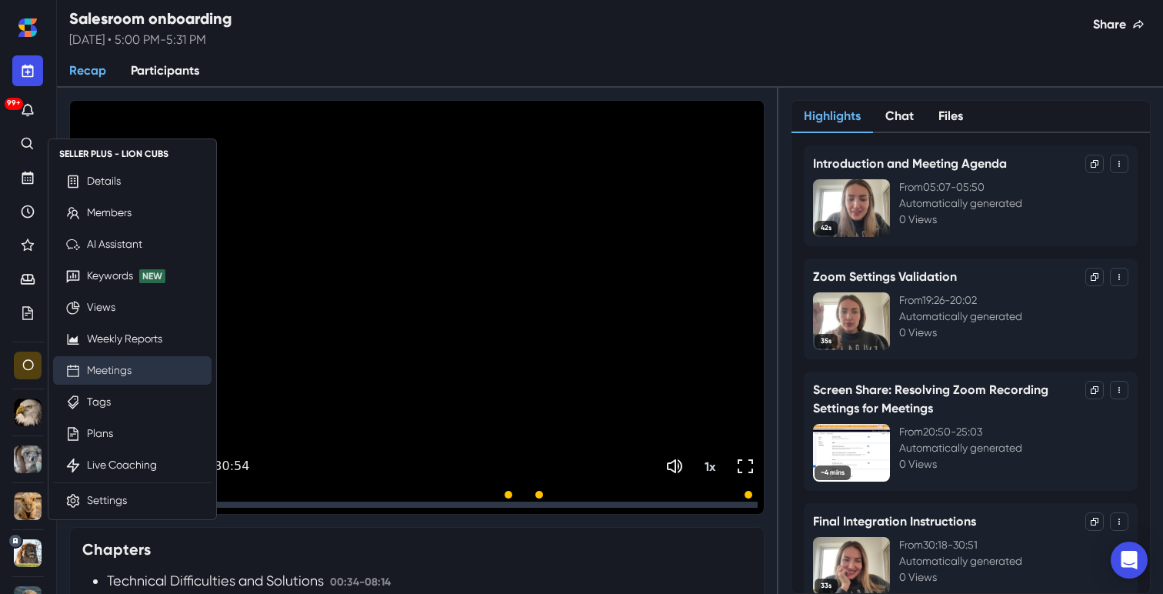
click at [118, 362] on link "Meetings" at bounding box center [109, 370] width 45 height 16
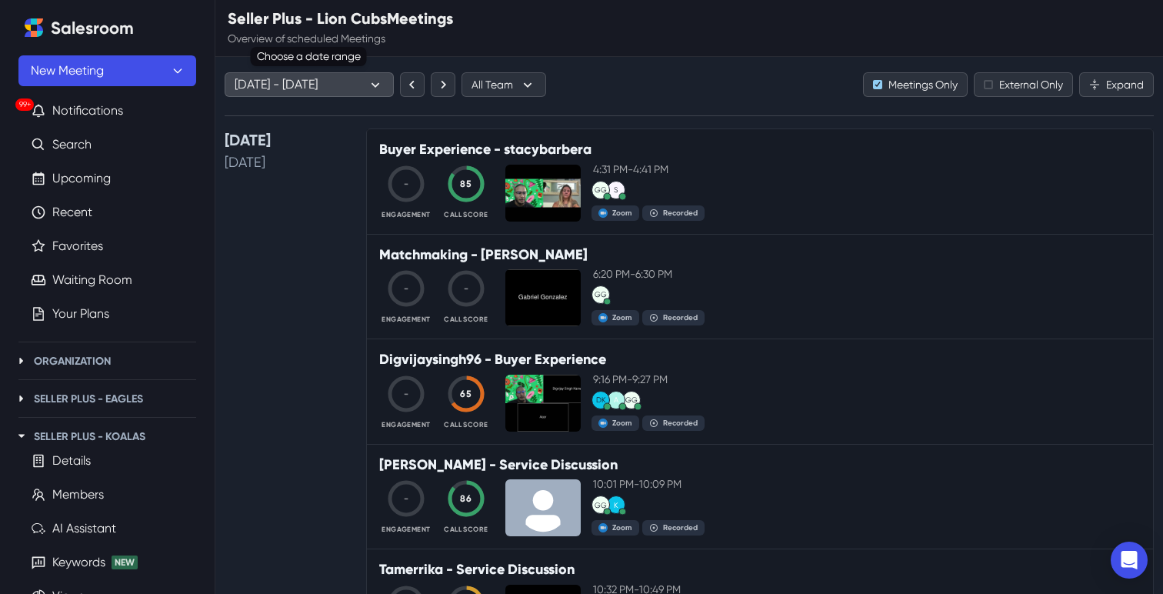
click at [374, 79] on icon "button" at bounding box center [375, 84] width 17 height 17
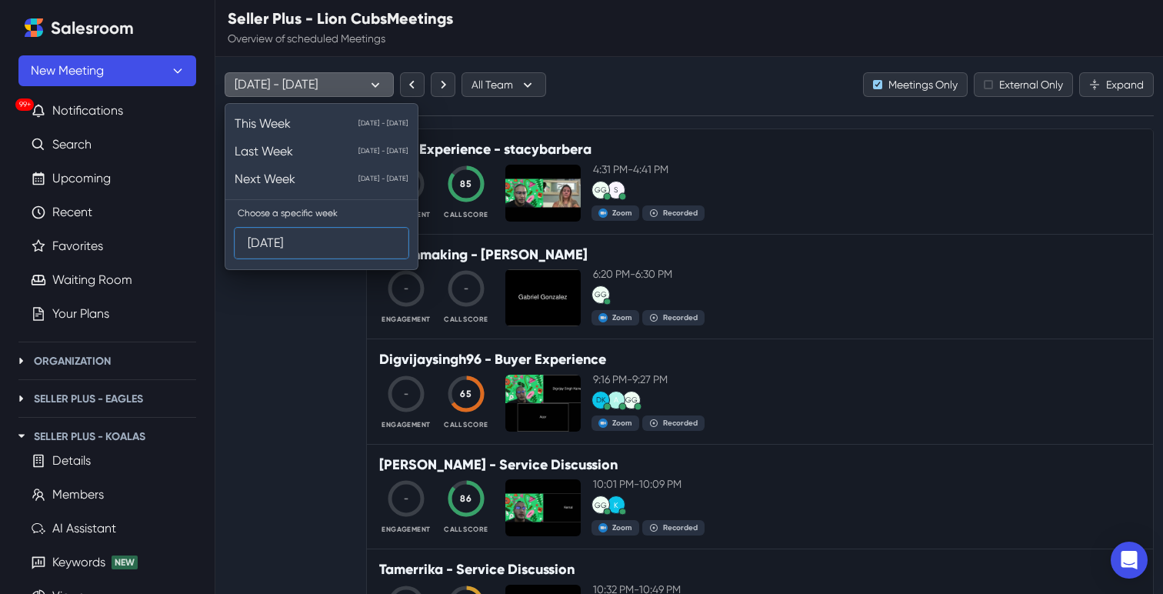
click at [284, 249] on input "Aug 4, 2025" at bounding box center [322, 242] width 148 height 29
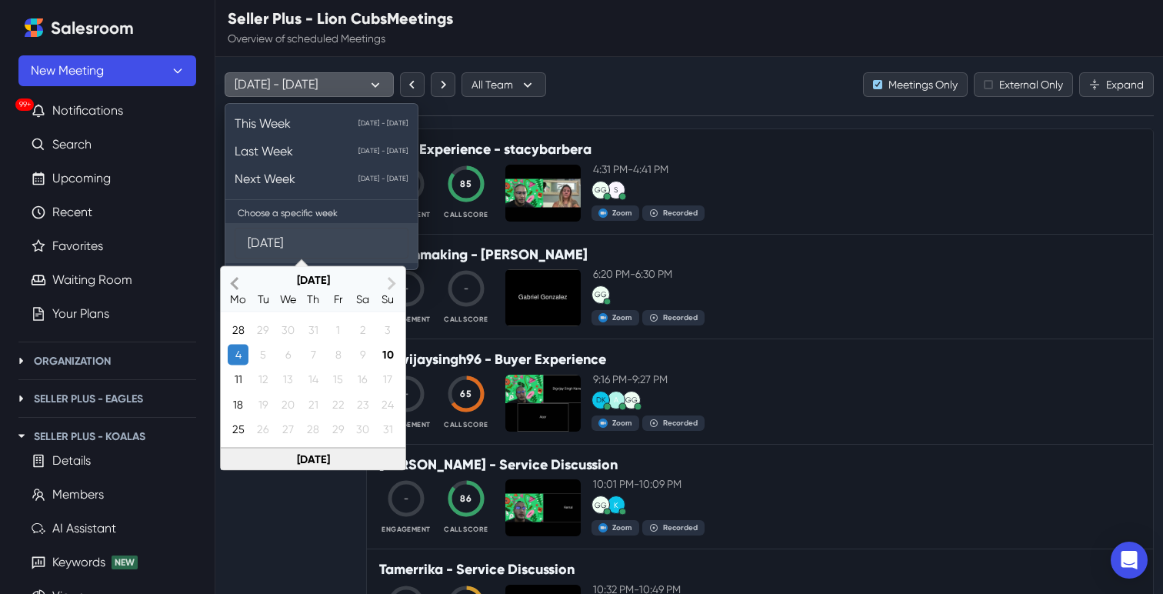
click at [233, 292] on button "Previous Month" at bounding box center [234, 283] width 25 height 31
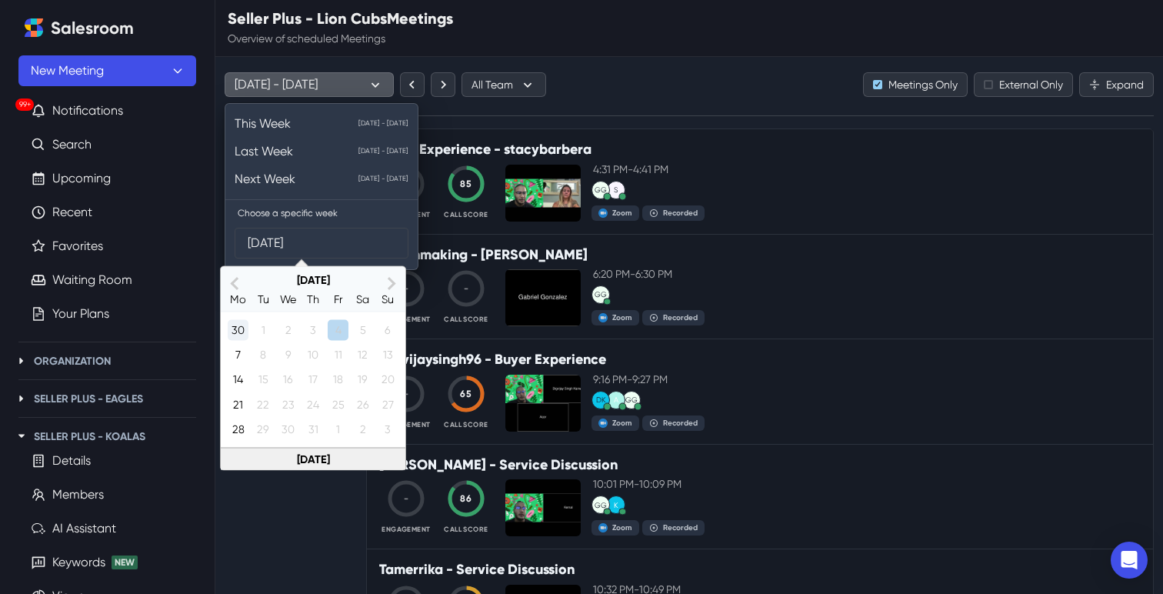
click at [239, 335] on div "30" at bounding box center [238, 329] width 21 height 21
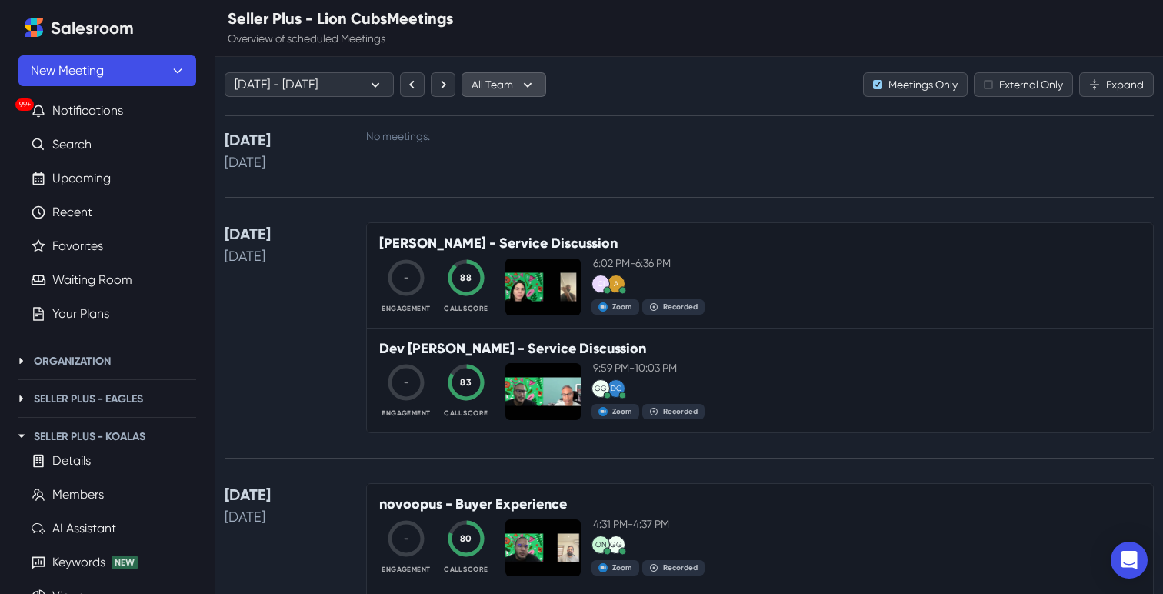
click at [514, 91] on button "All Team" at bounding box center [504, 84] width 85 height 25
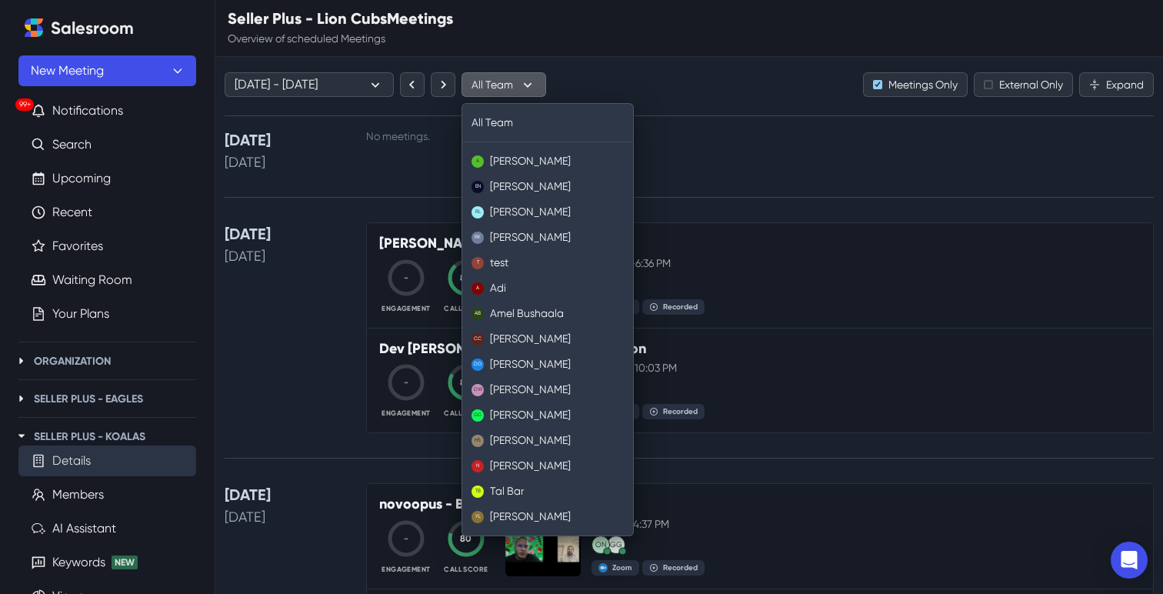
scroll to position [443, 0]
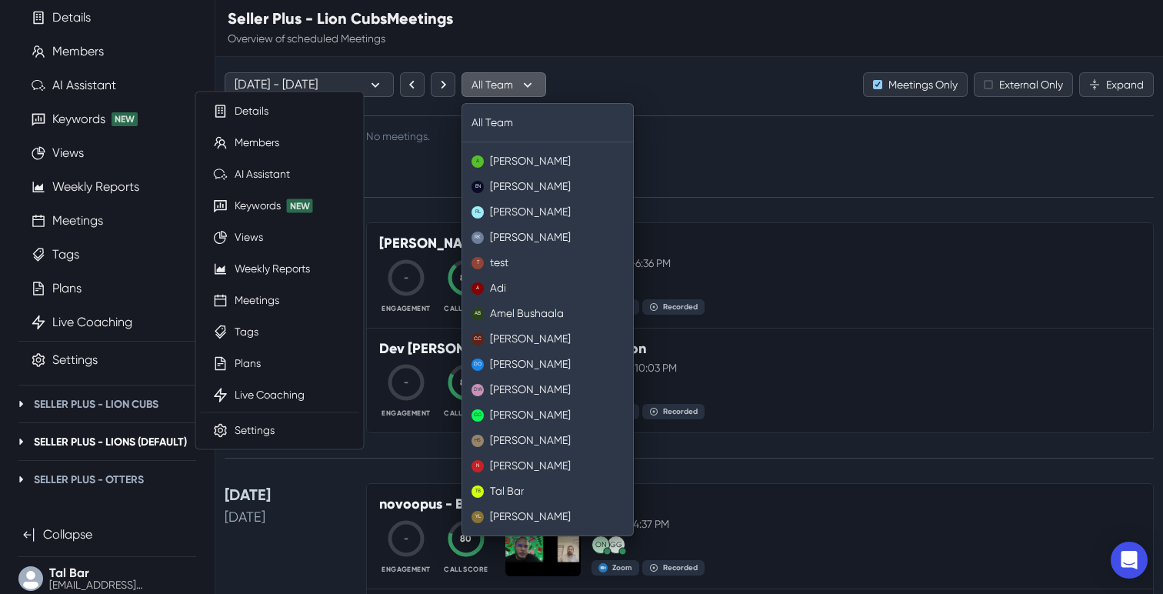
click at [55, 442] on p "Seller Plus - Lions (Default)" at bounding box center [110, 442] width 153 height 16
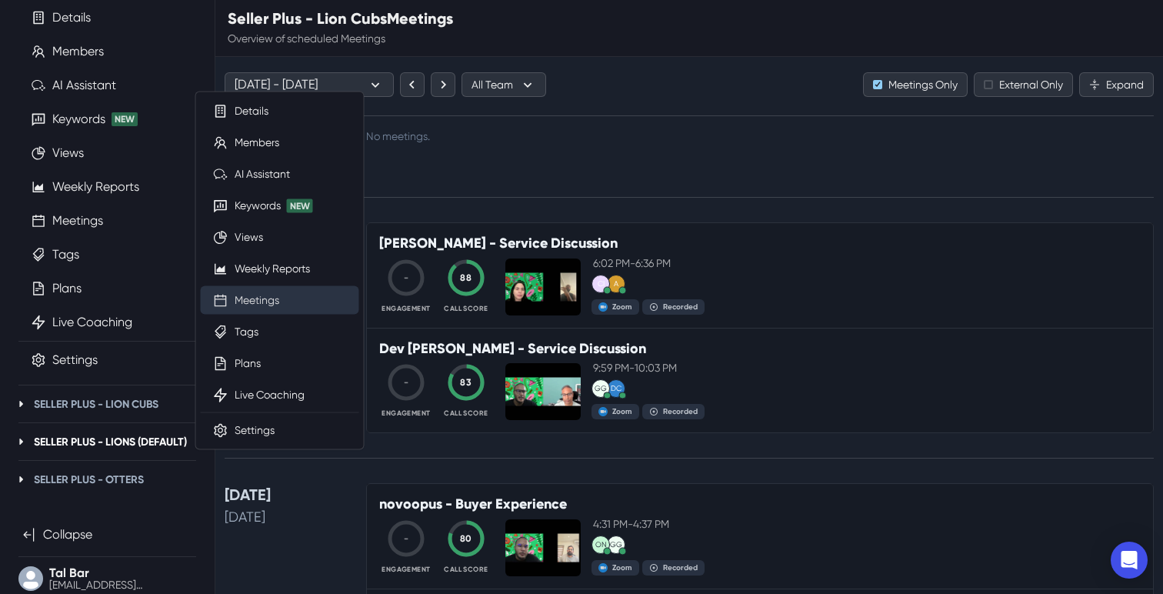
click at [258, 293] on link "Meetings" at bounding box center [257, 300] width 45 height 16
type input "Aug 4, 2025"
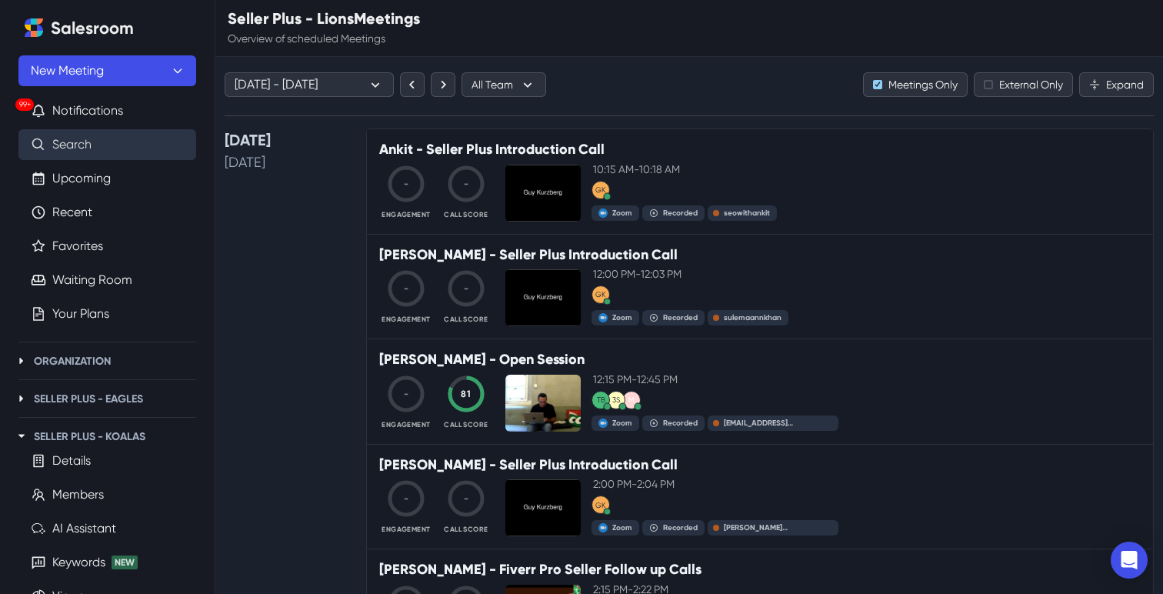
click at [92, 145] on link "Search" at bounding box center [71, 144] width 39 height 18
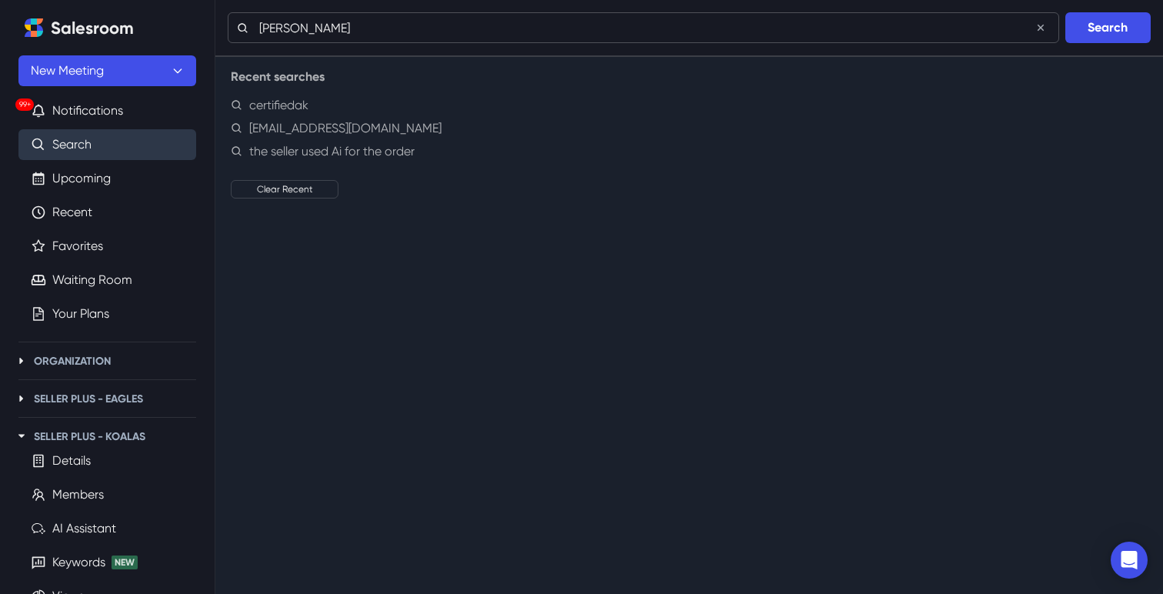
type input "Adebayo Komolafe"
click at [1066, 12] on button "Search" at bounding box center [1108, 27] width 85 height 31
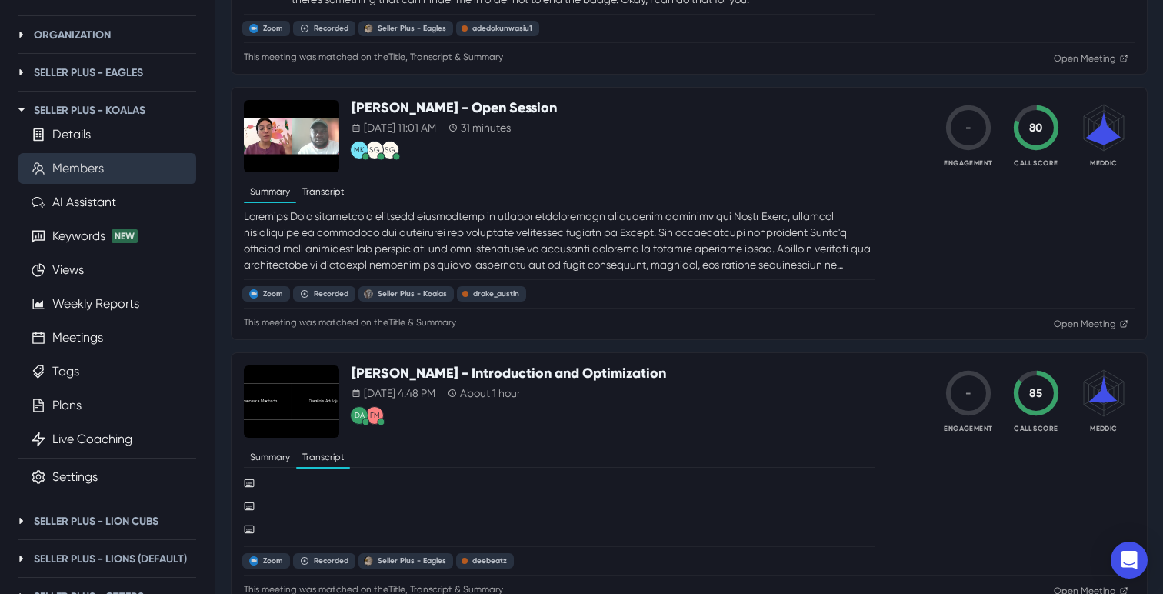
scroll to position [350, 0]
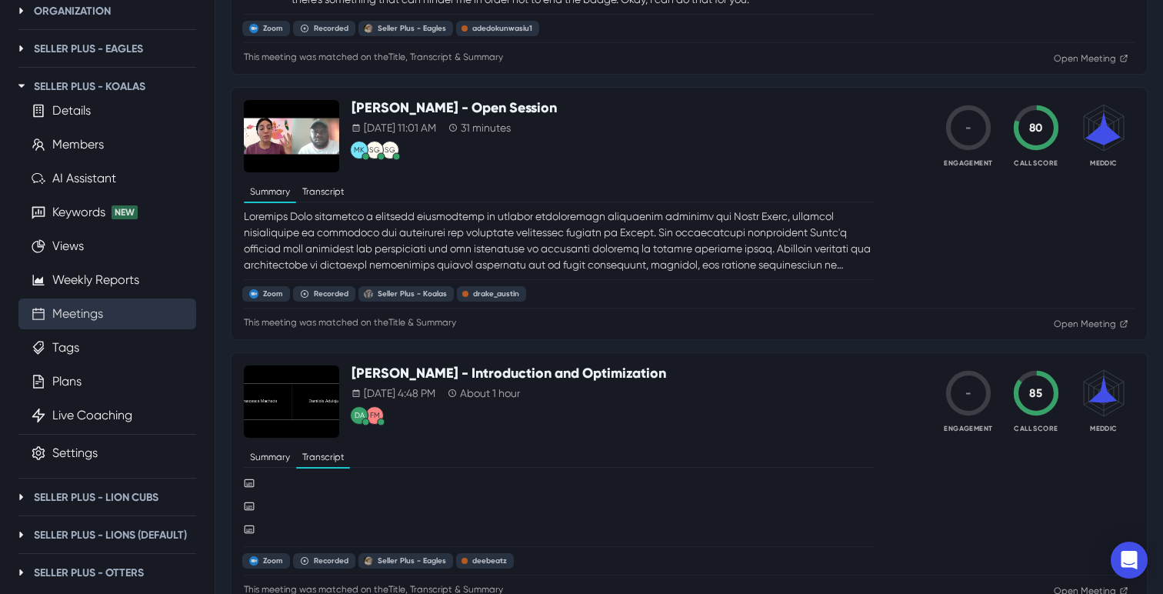
click at [102, 317] on link "Meetings" at bounding box center [77, 314] width 51 height 18
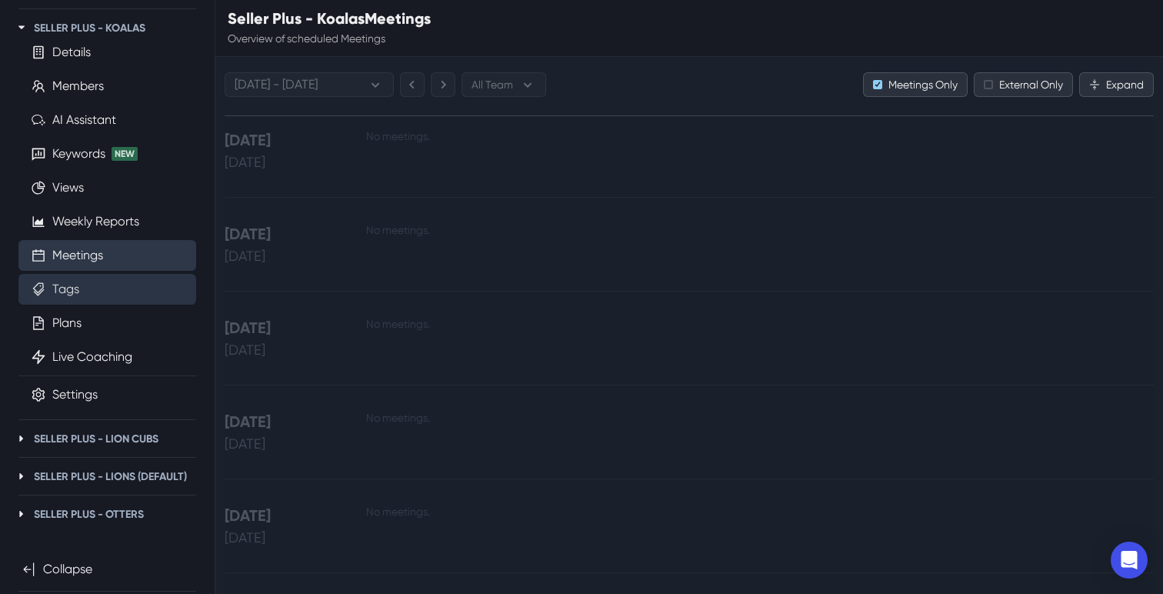
scroll to position [443, 0]
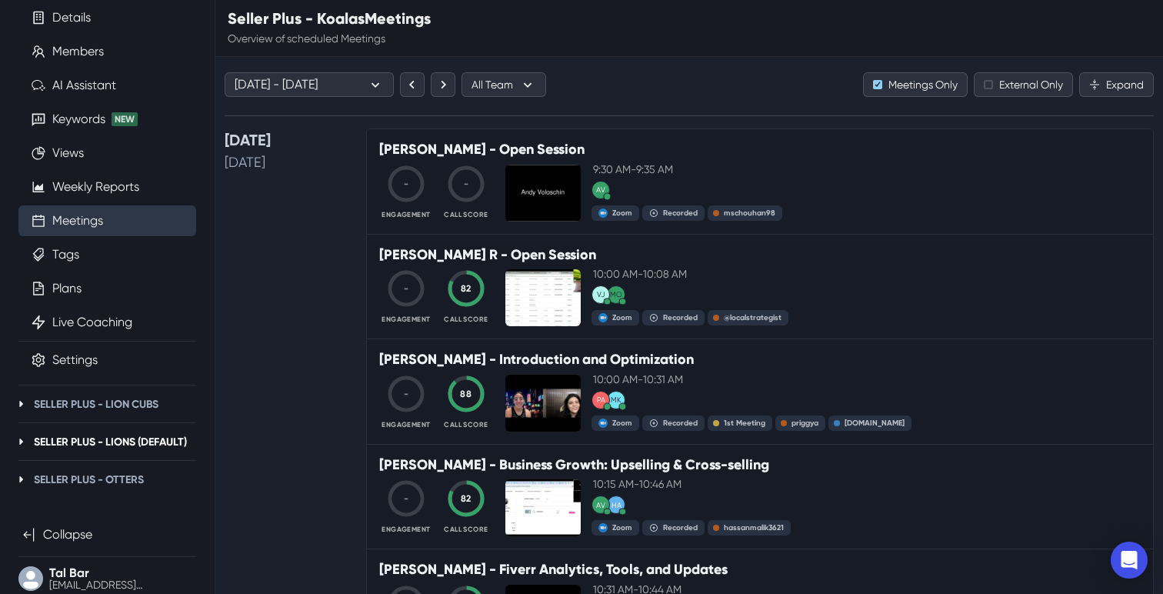
click at [91, 442] on p "Seller Plus - Lions (Default)" at bounding box center [110, 442] width 153 height 16
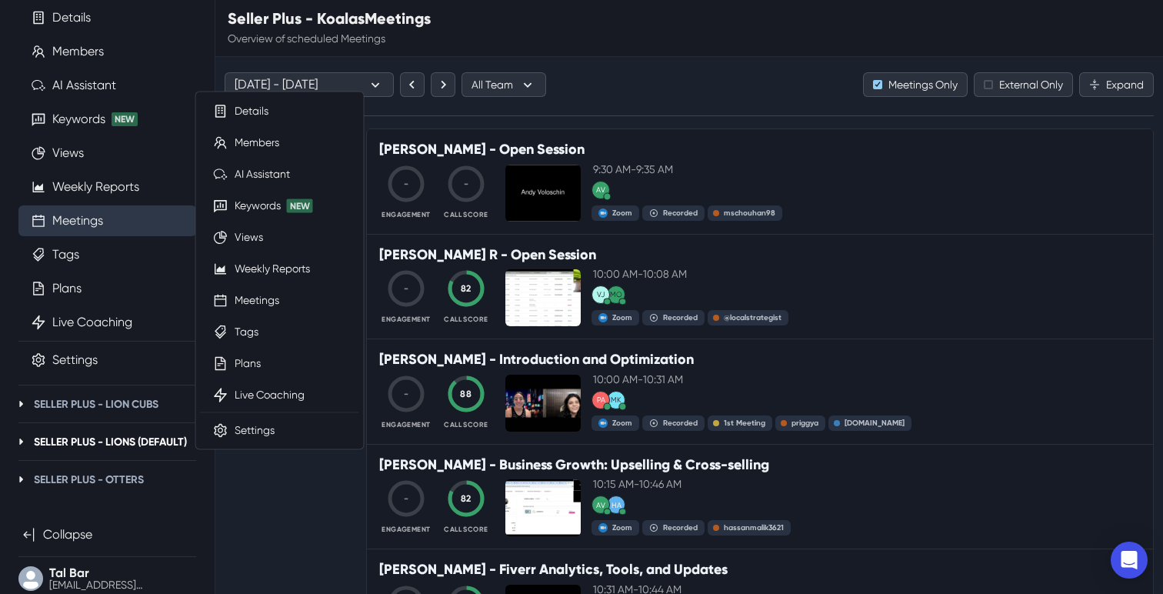
click at [167, 437] on p "Seller Plus - Lions (Default)" at bounding box center [110, 442] width 153 height 16
click at [265, 305] on link "Meetings" at bounding box center [257, 300] width 45 height 16
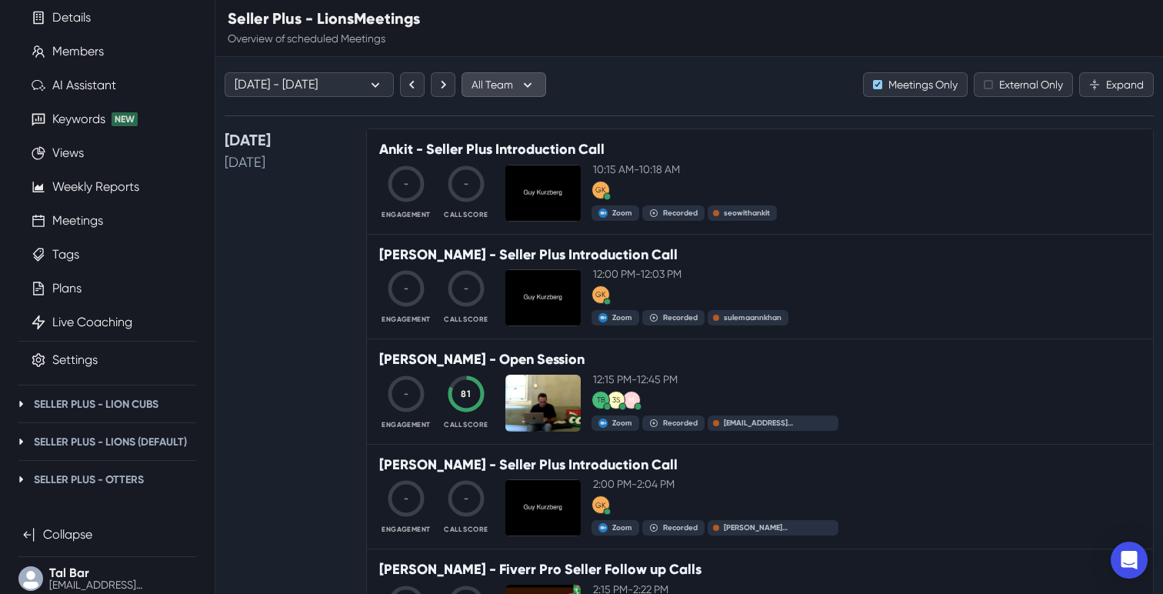
click at [521, 91] on icon "button" at bounding box center [527, 84] width 17 height 17
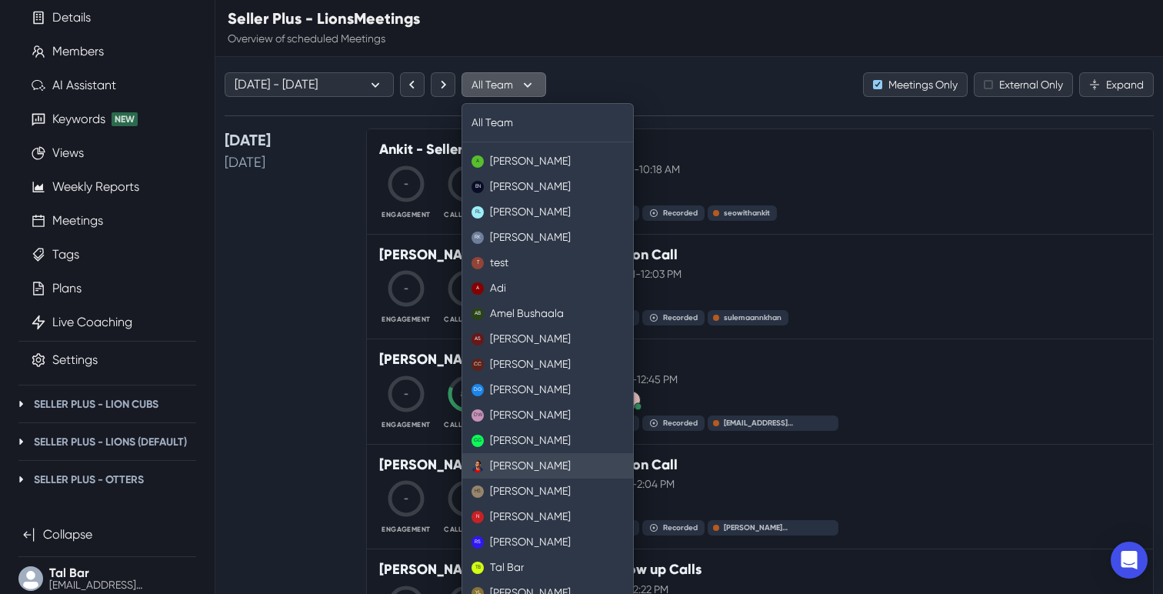
click at [519, 474] on link "[PERSON_NAME]" at bounding box center [547, 465] width 171 height 25
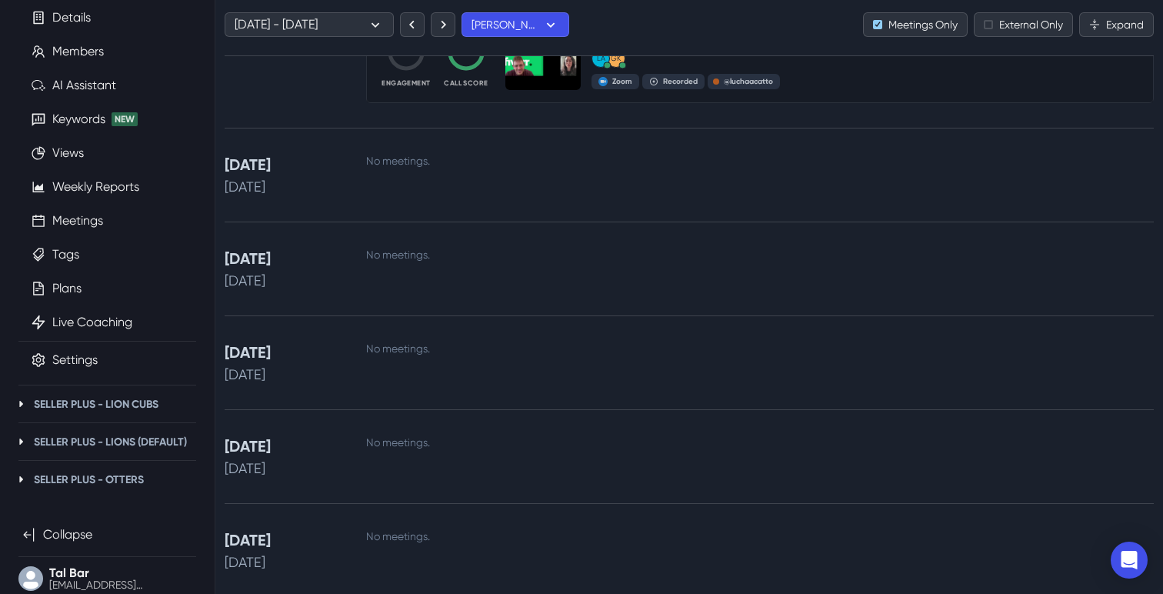
scroll to position [505, 0]
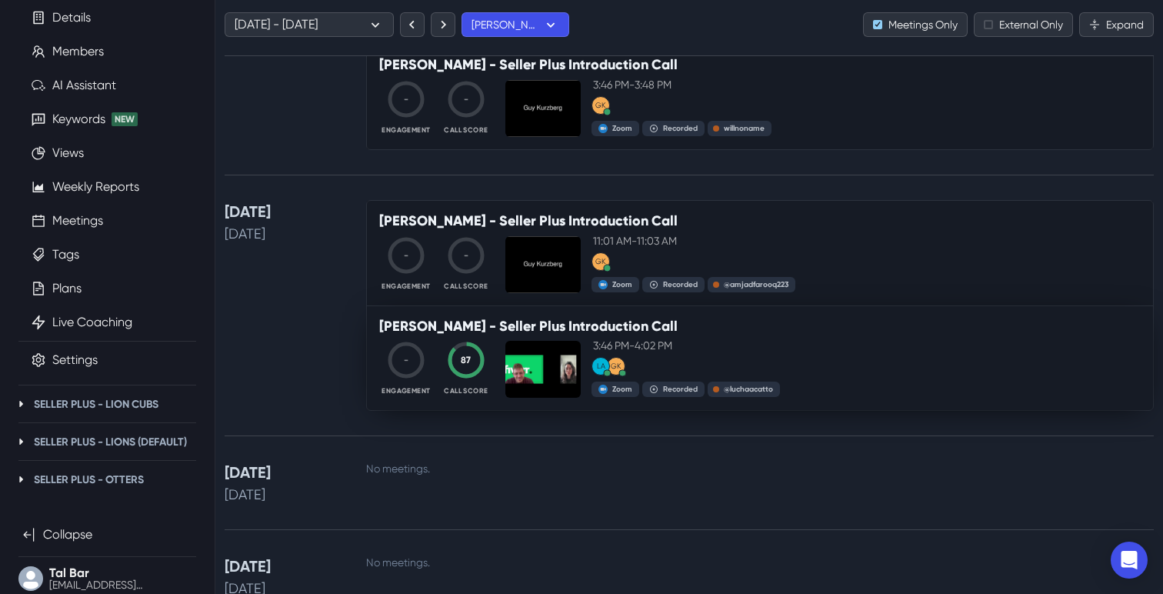
click at [505, 333] on p "Luisina Acatto - Seller Plus Introduction Call" at bounding box center [760, 326] width 762 height 17
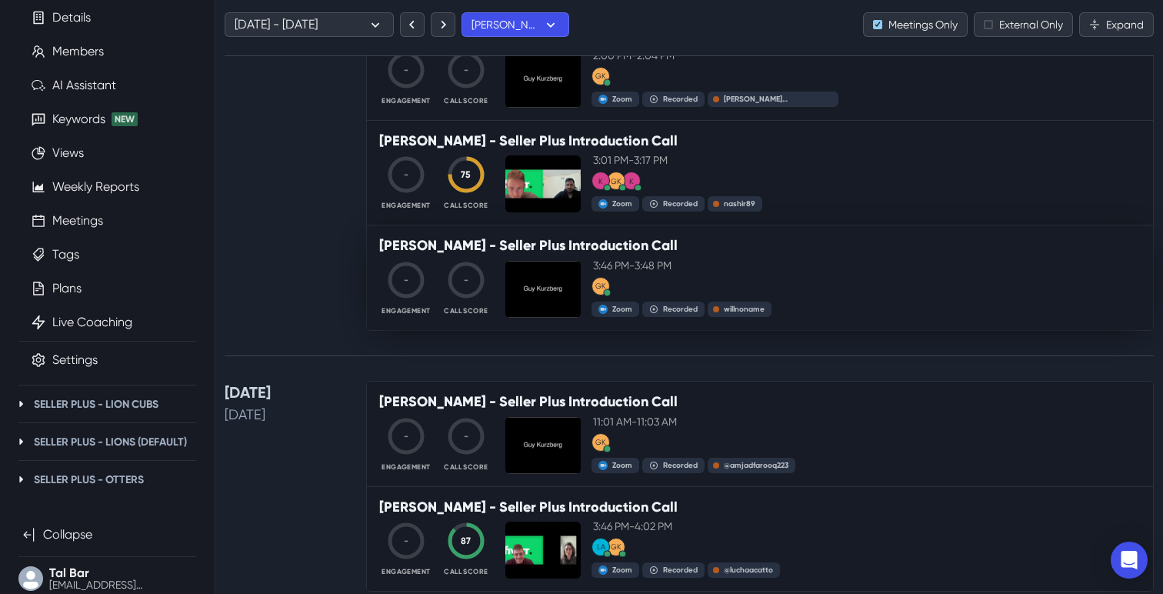
scroll to position [323, 0]
click at [513, 155] on link "Kaisar Alam - Seller Plus Introduction Call - Engagement 75 Call Score 3:01 PM …" at bounding box center [760, 174] width 786 height 105
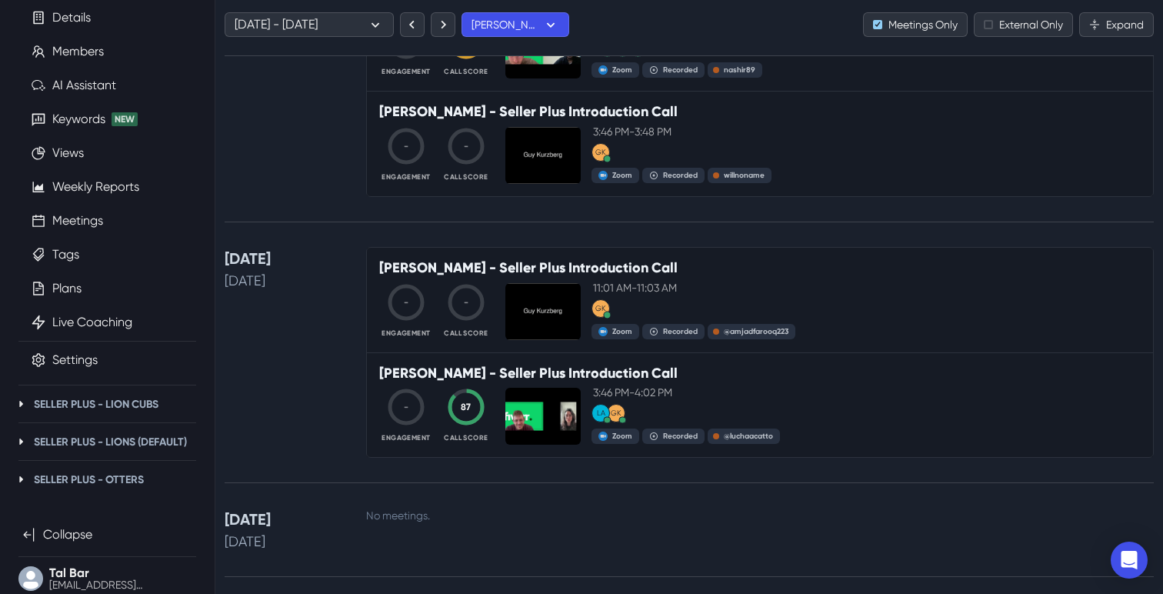
scroll to position [413, 0]
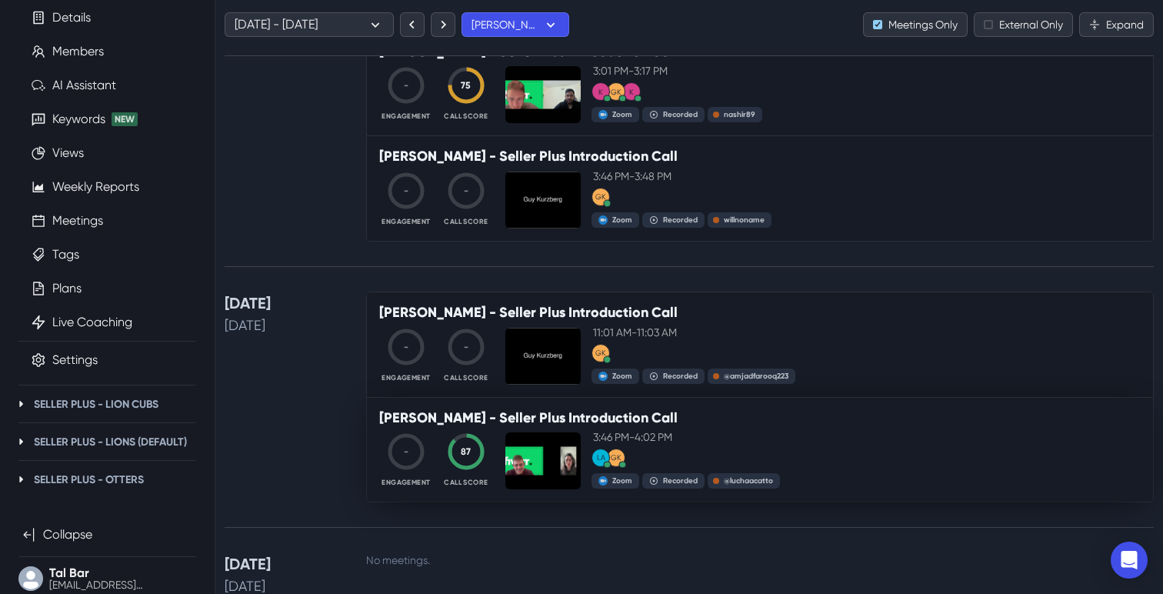
click at [564, 422] on p "Luisina Acatto - Seller Plus Introduction Call" at bounding box center [760, 418] width 762 height 17
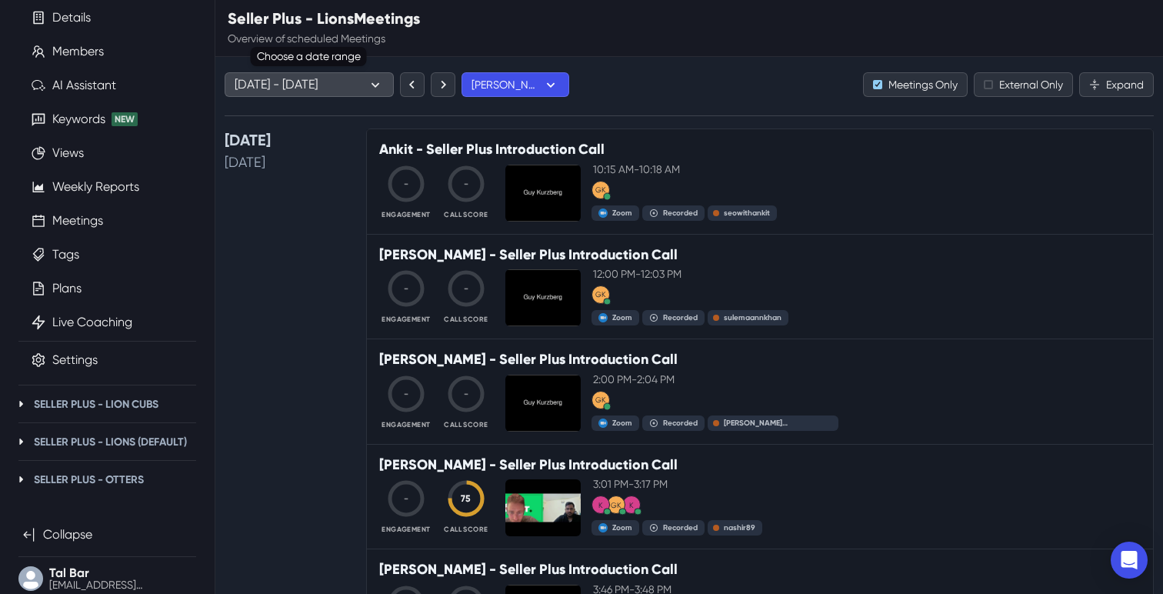
click at [349, 84] on button "Aug 4 - Aug 10, 2025" at bounding box center [309, 84] width 169 height 25
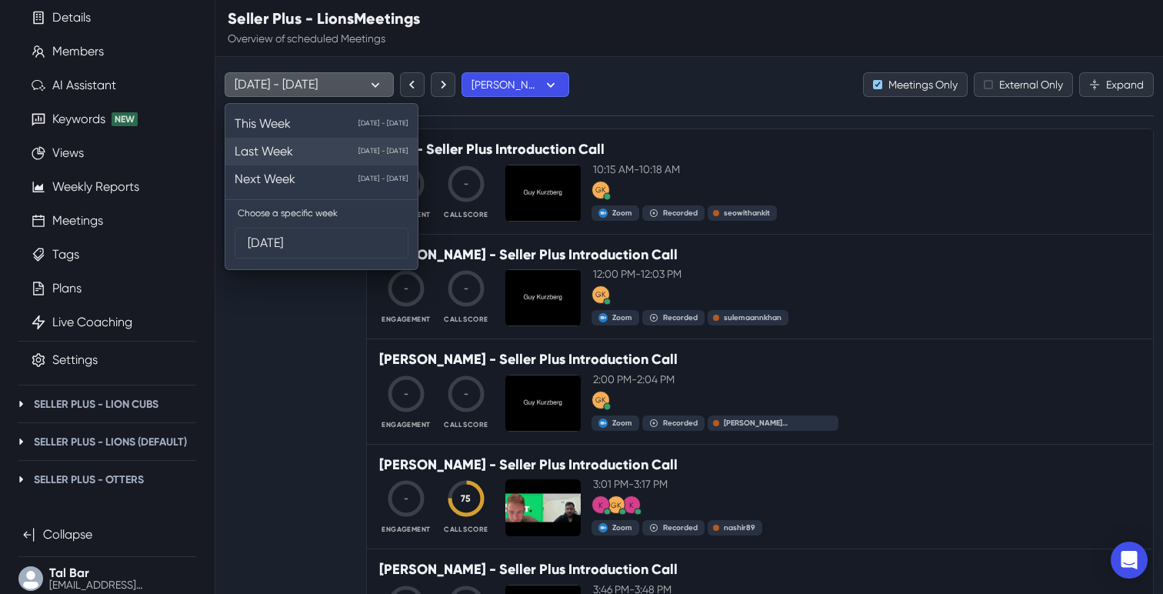
click at [299, 145] on div "Last Week Jul 28 - Aug 3, 2025" at bounding box center [322, 151] width 174 height 18
type input "Jul 28, 2025"
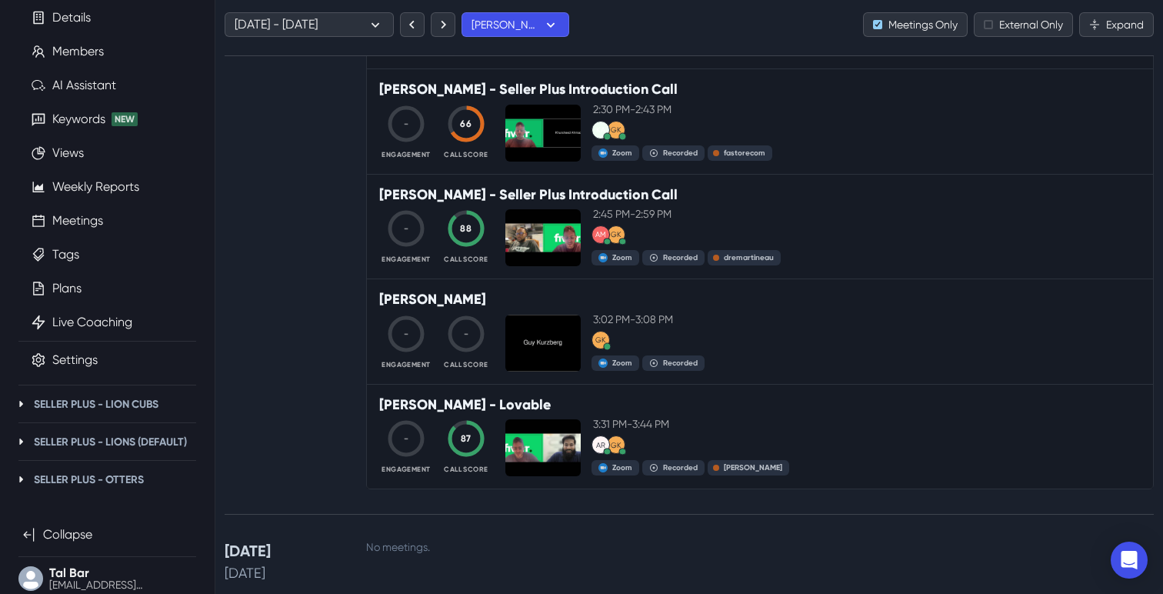
scroll to position [656, 0]
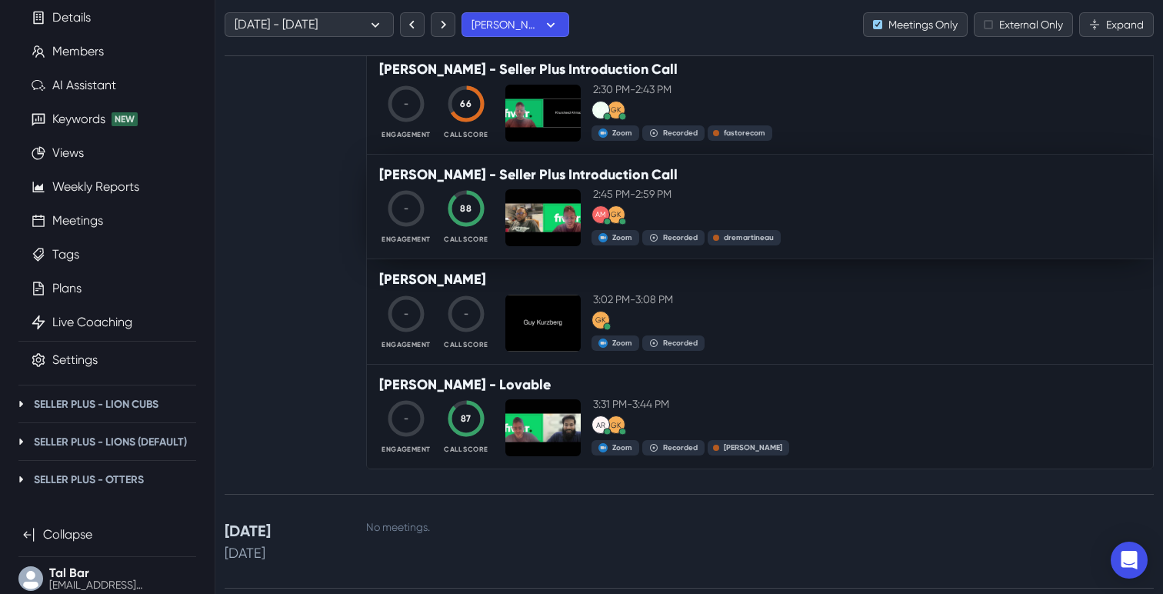
click at [614, 194] on p "2:45 PM - 2:59 PM" at bounding box center [867, 194] width 548 height 16
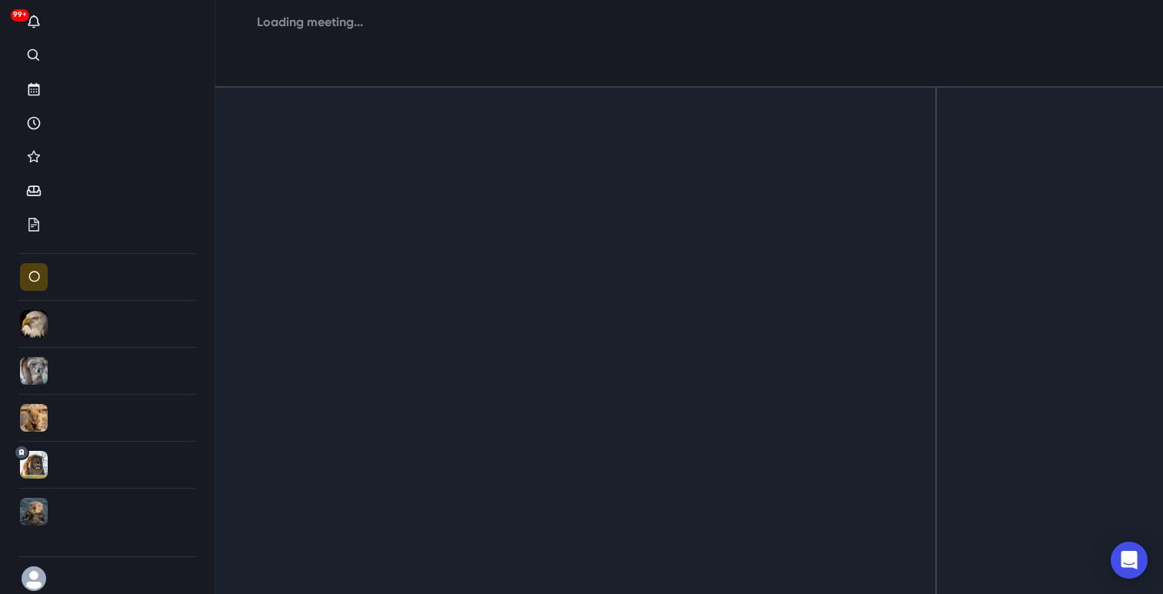
scroll to position [88, 0]
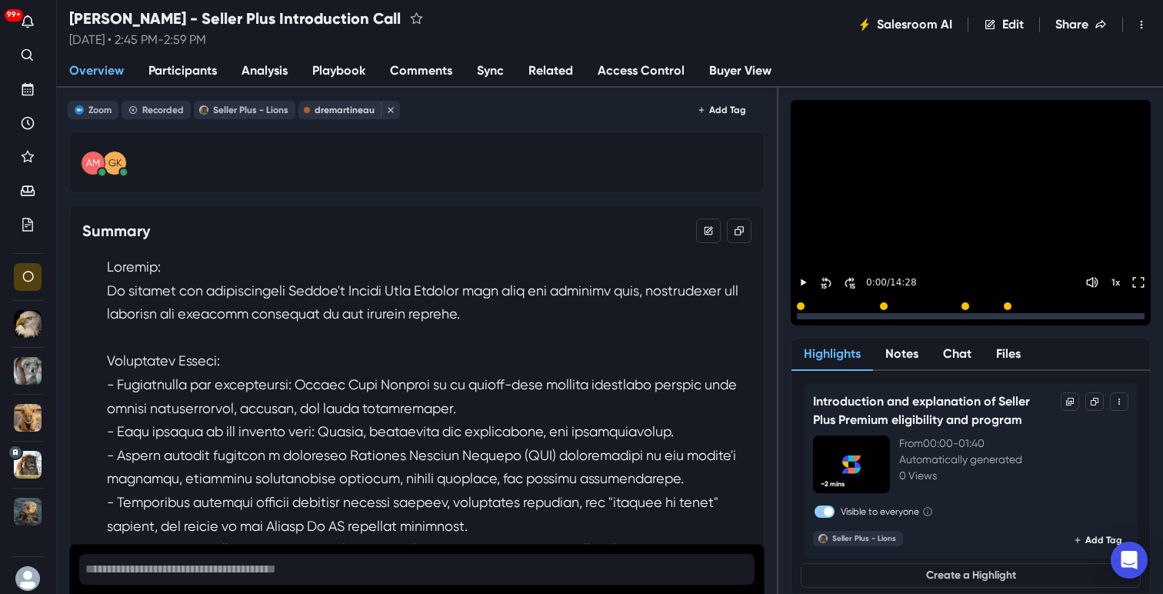
click at [343, 111] on div "dremartineau" at bounding box center [345, 110] width 60 height 11
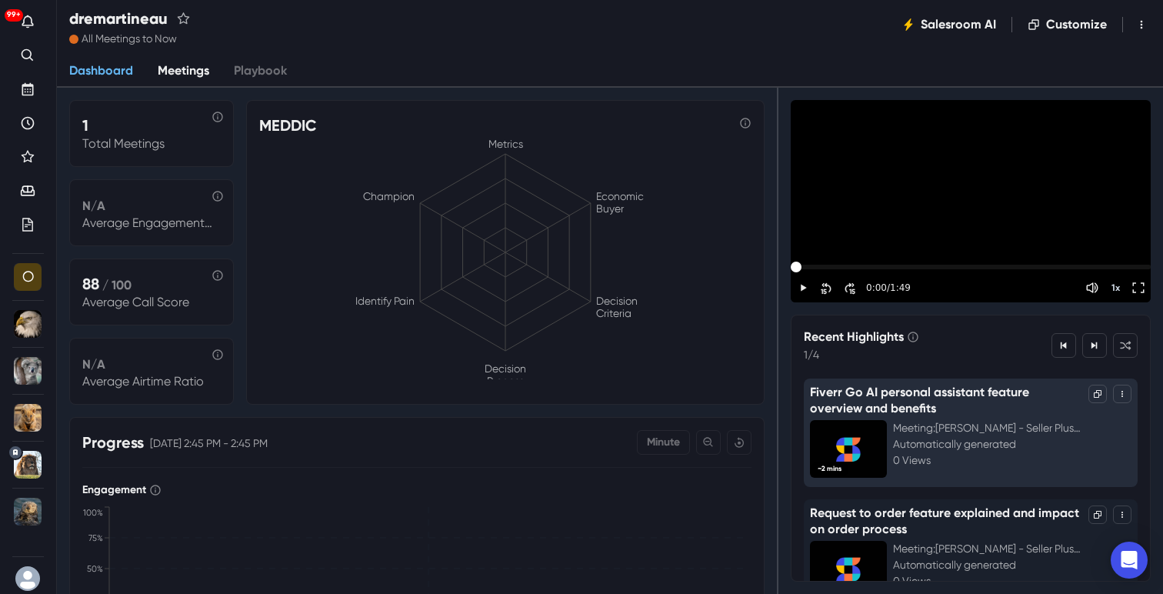
scroll to position [3, 0]
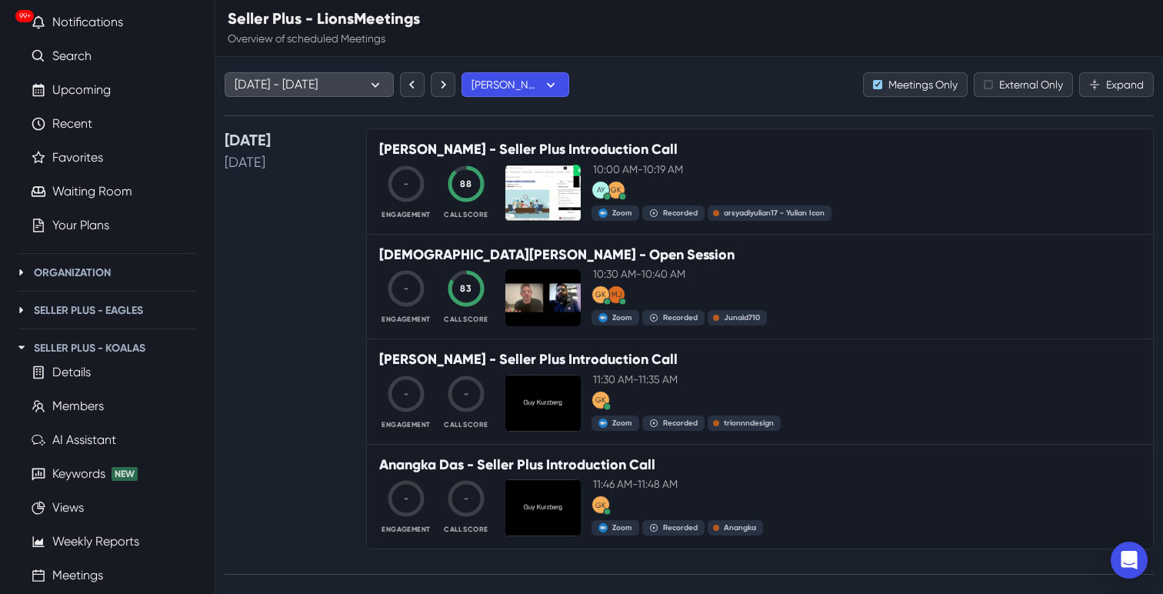
click at [318, 92] on button "Jul 28 - Aug 3, 2025" at bounding box center [309, 84] width 169 height 25
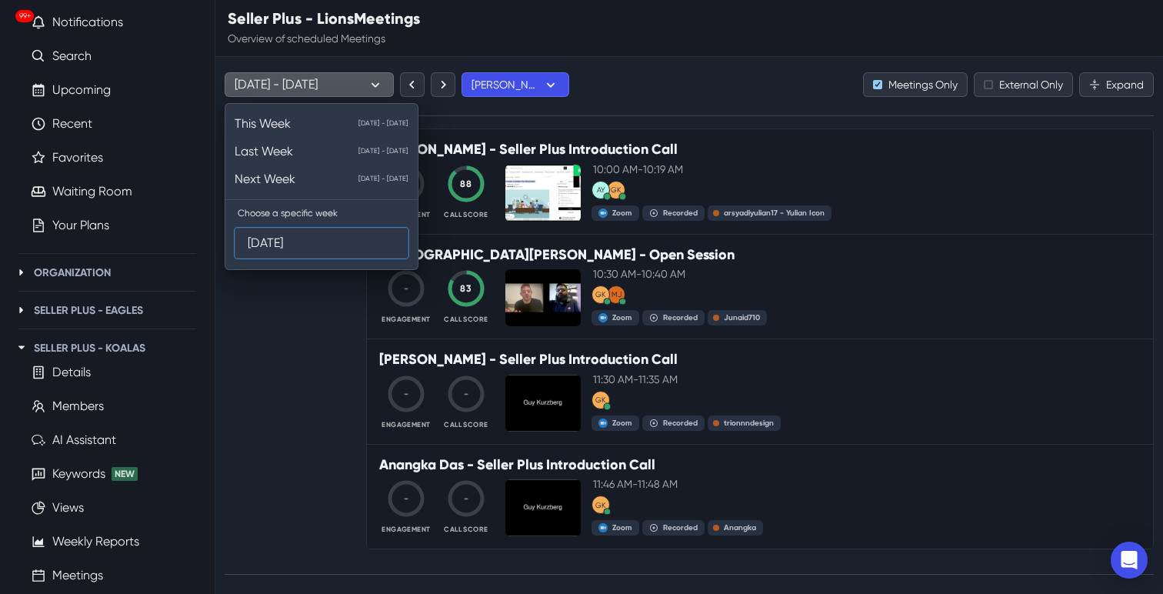
click at [280, 251] on input "Jul 28, 2025" at bounding box center [322, 242] width 148 height 29
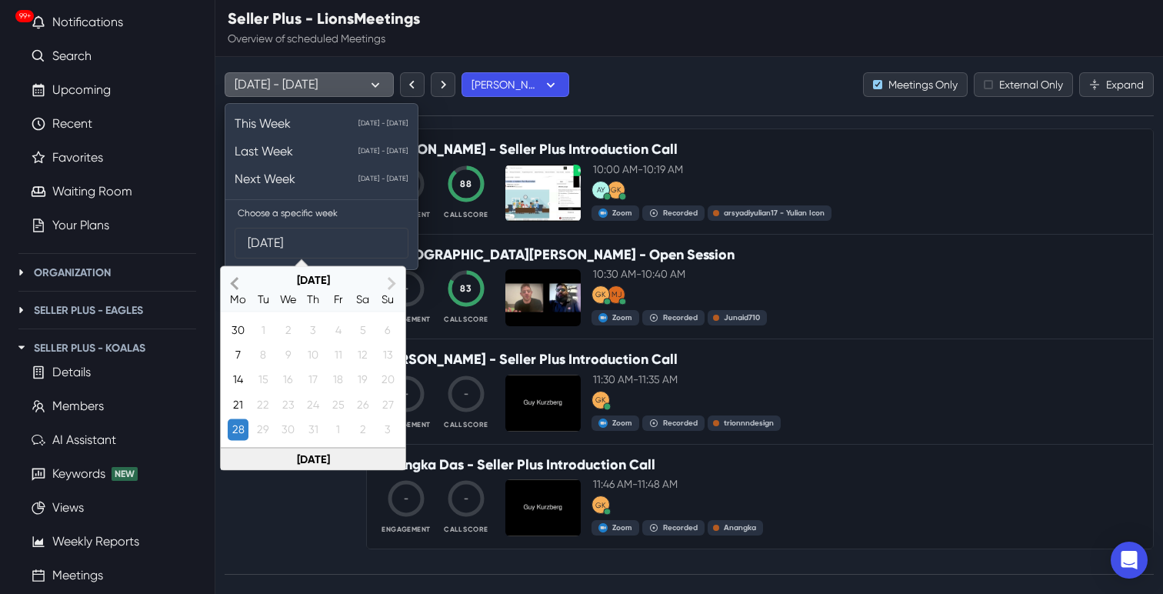
click at [236, 285] on span "Previous Month" at bounding box center [236, 283] width 0 height 18
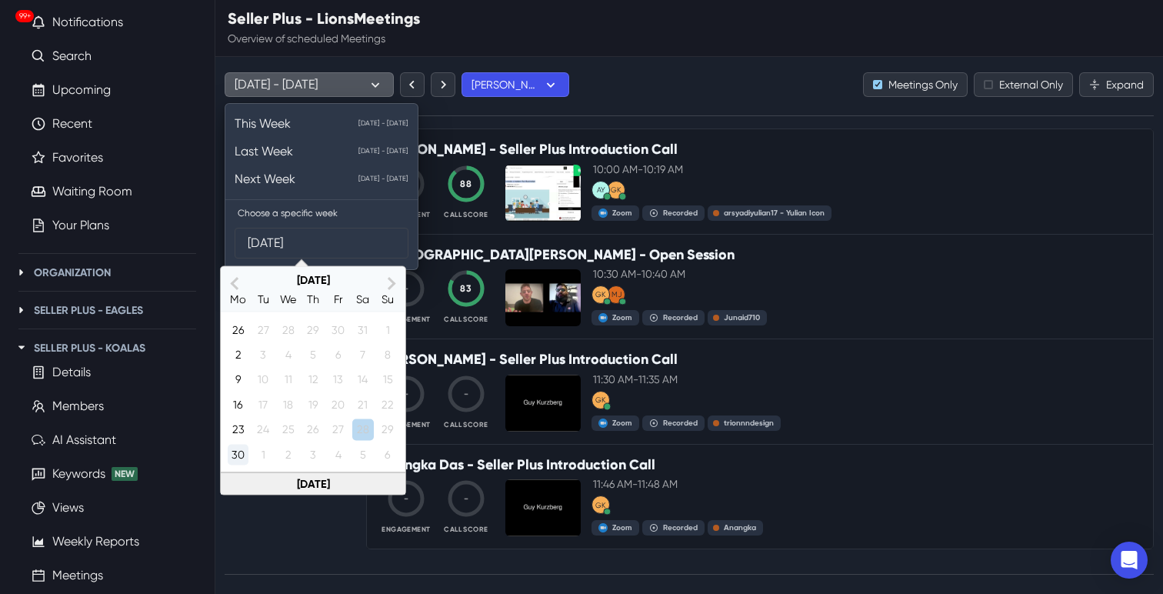
click at [242, 452] on div "30" at bounding box center [238, 454] width 21 height 21
type input "Jun 30, 2025"
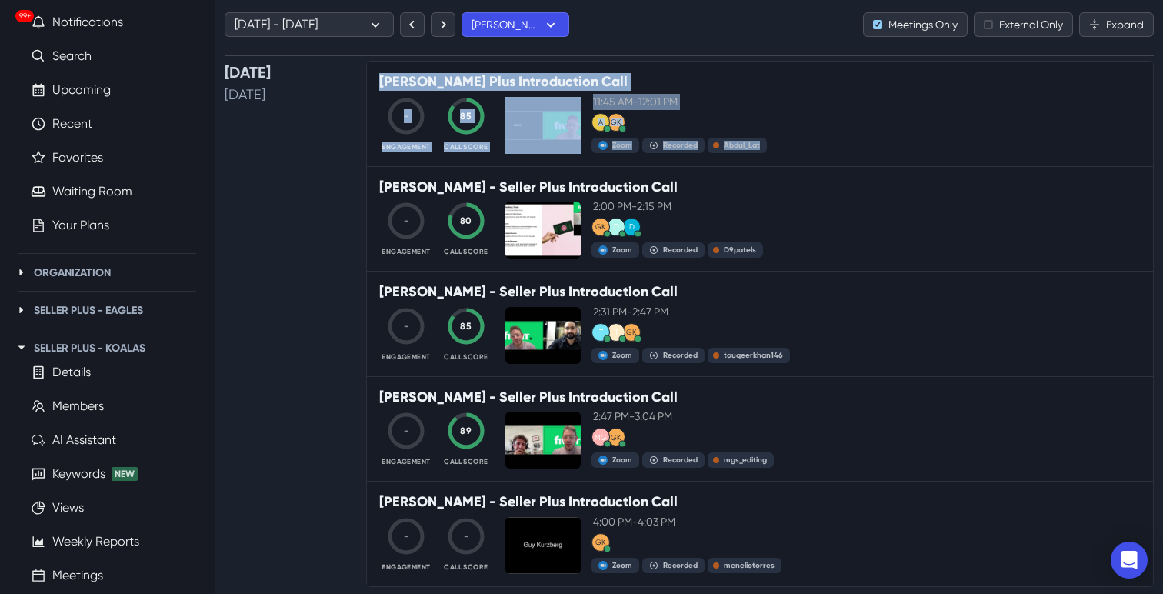
scroll to position [70, 0]
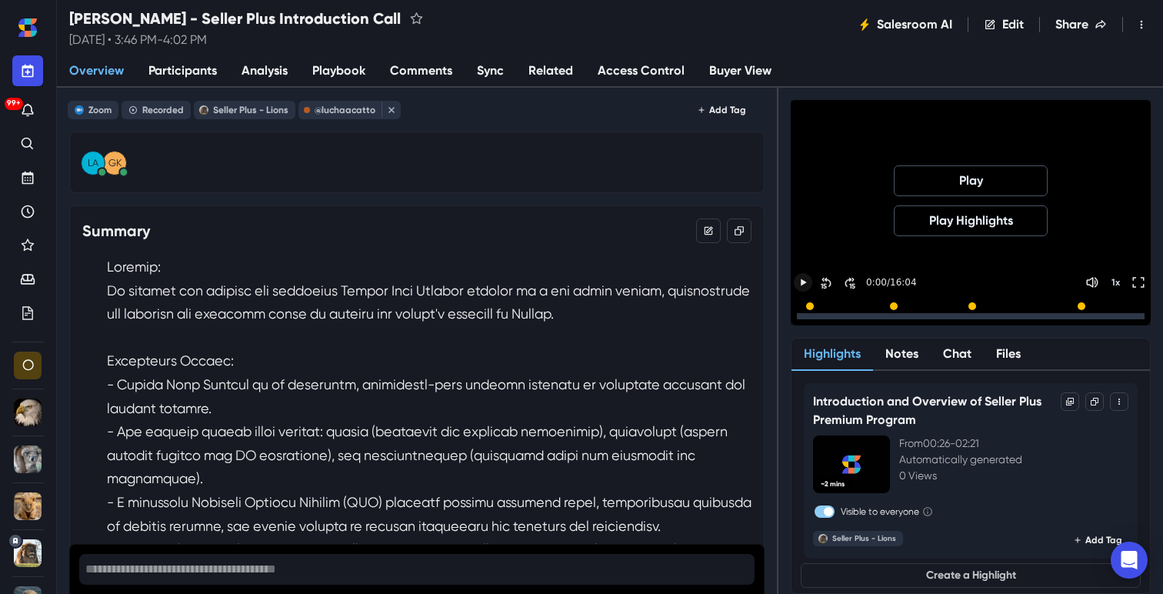
click at [800, 284] on icon "Play" at bounding box center [804, 282] width 14 height 14
click at [850, 316] on div "15" at bounding box center [852, 320] width 6 height 8
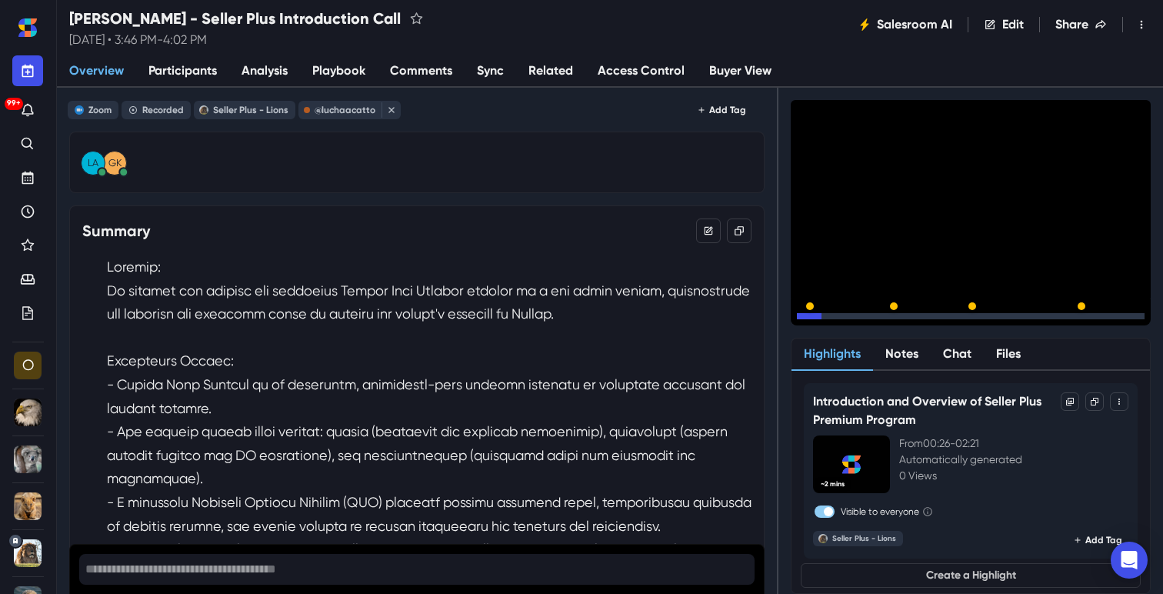
click at [852, 316] on div "15" at bounding box center [852, 320] width 6 height 8
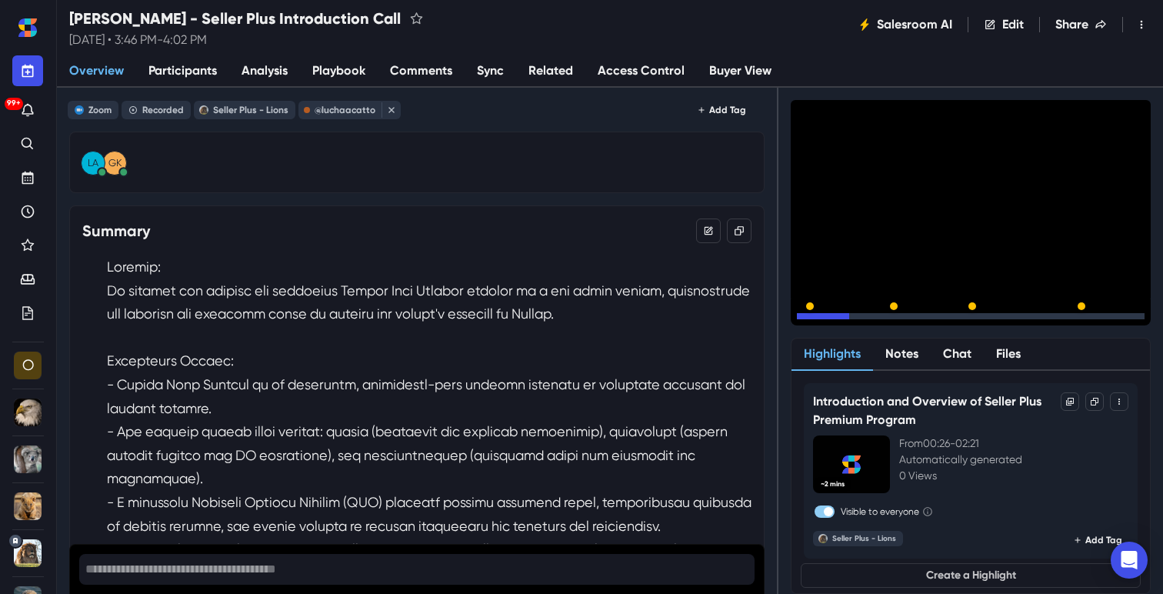
click at [852, 316] on div "15" at bounding box center [852, 320] width 6 height 8
click at [1079, 32] on button "Share" at bounding box center [1081, 24] width 76 height 31
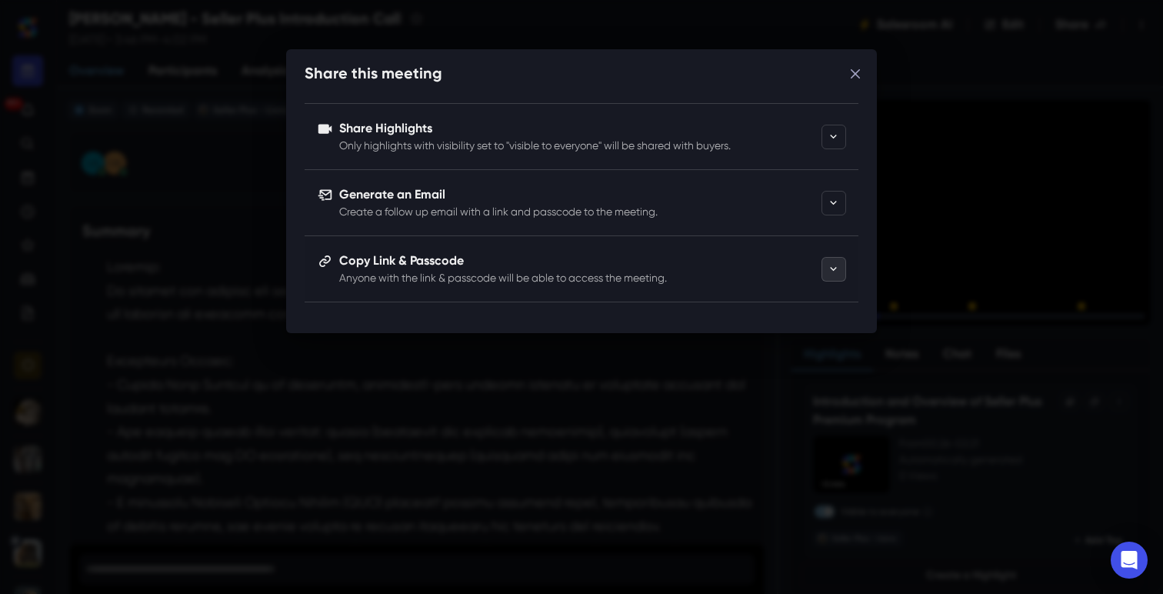
click at [842, 272] on button "expand section" at bounding box center [834, 269] width 25 height 25
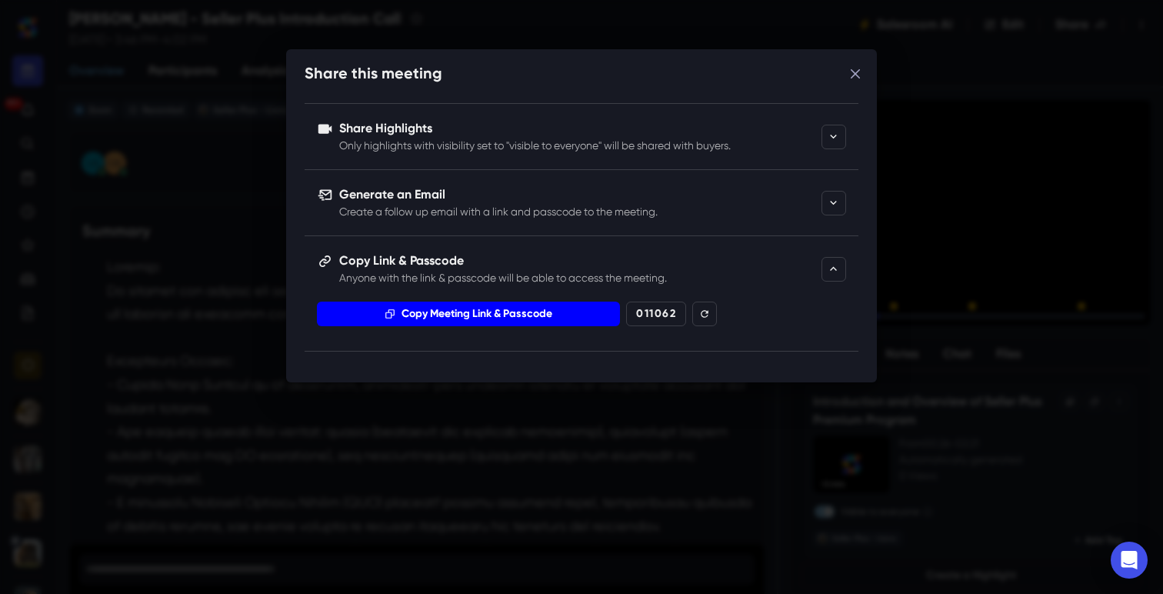
click at [422, 309] on button "Copy Meeting Link & Passcode" at bounding box center [468, 314] width 303 height 25
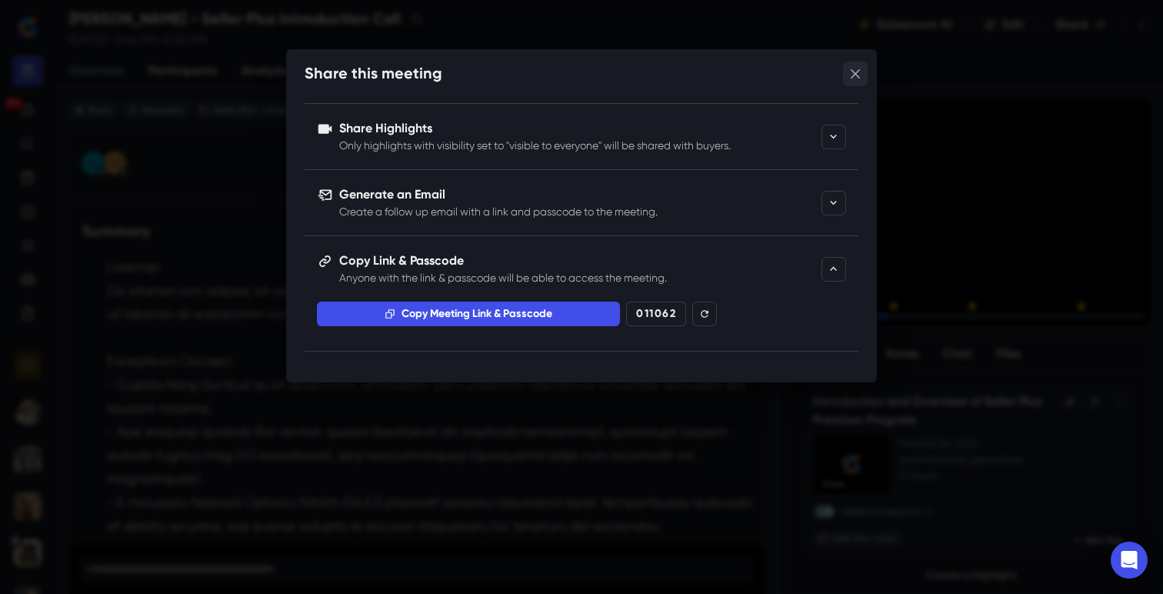
click at [853, 75] on icon "Close" at bounding box center [855, 73] width 9 height 9
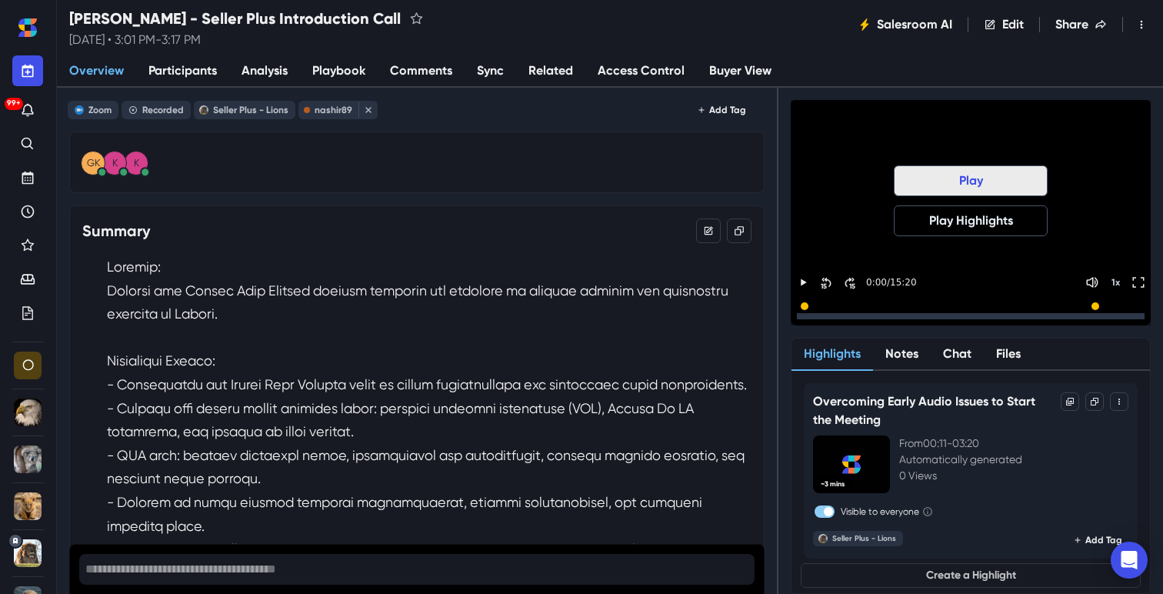
click at [942, 188] on button "Play" at bounding box center [971, 180] width 154 height 31
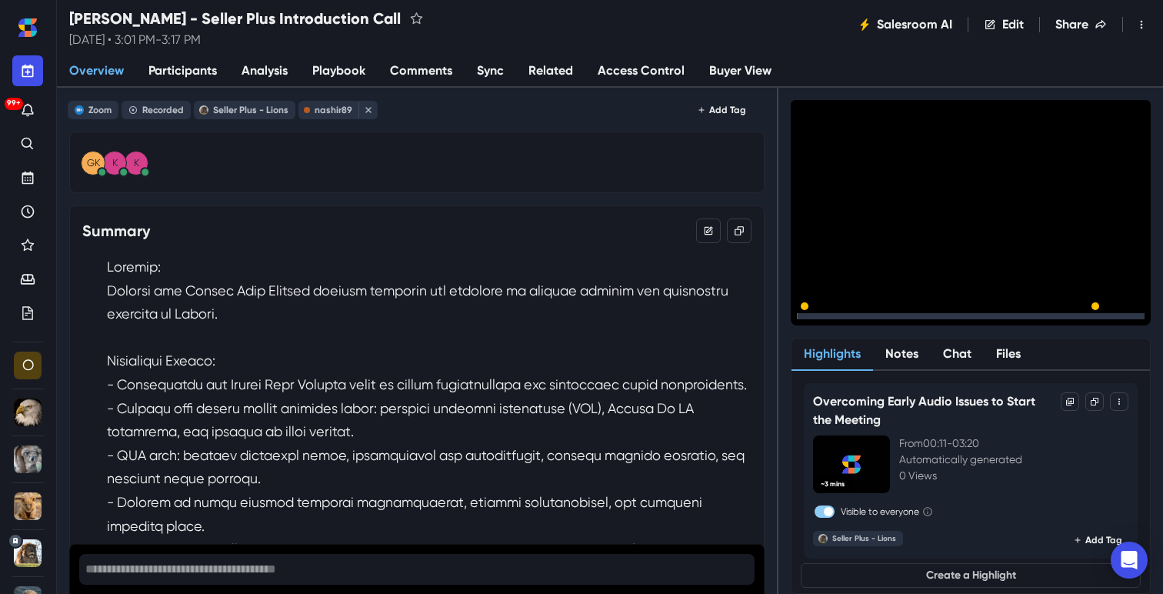
click at [849, 311] on icon "Skip Forward 30 Seconds" at bounding box center [850, 317] width 12 height 12
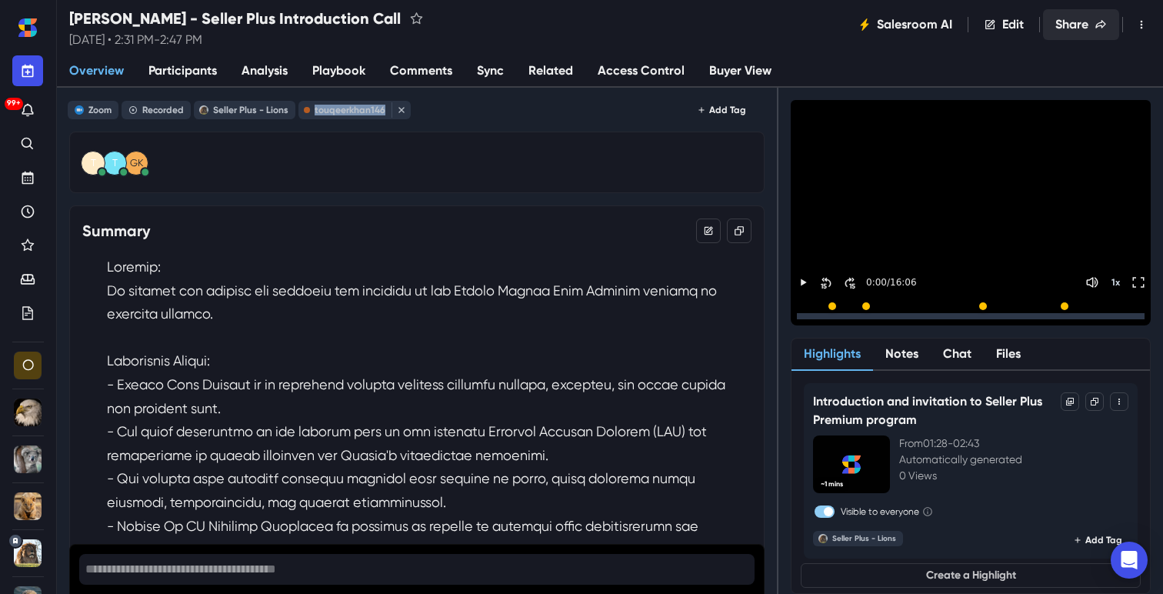
click at [1072, 25] on button "Share" at bounding box center [1081, 24] width 76 height 31
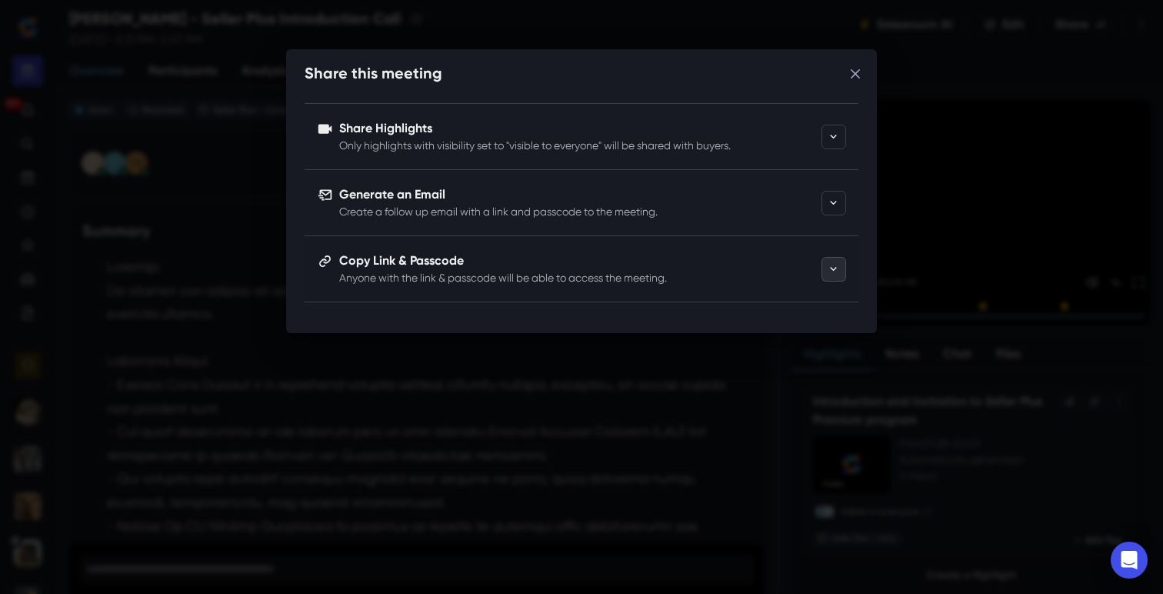
click at [832, 276] on button "expand section" at bounding box center [834, 269] width 25 height 25
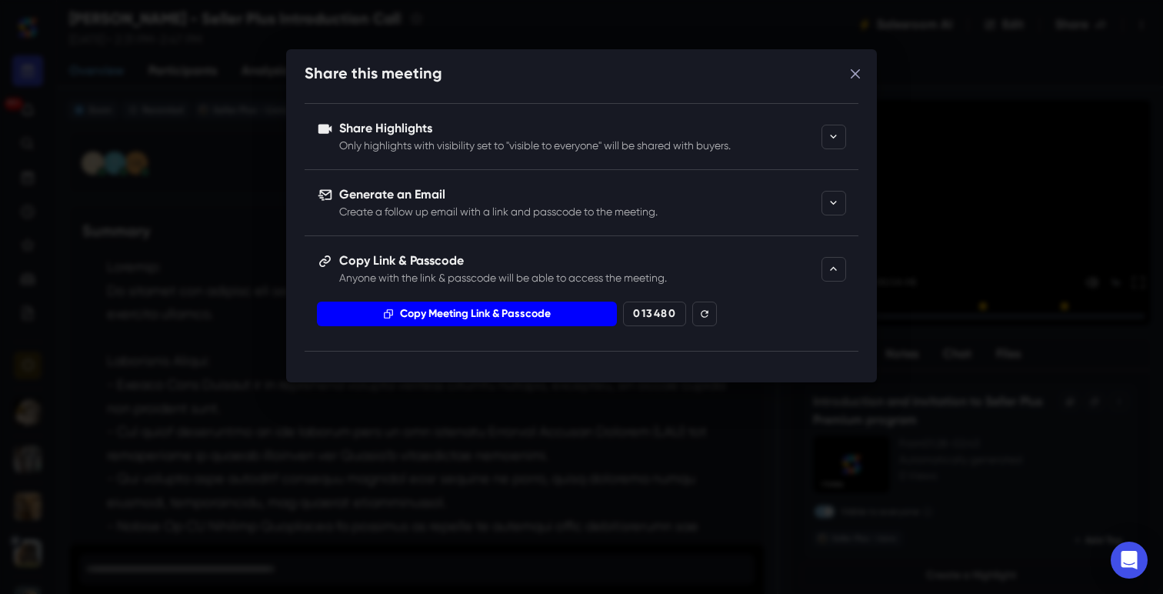
click at [530, 318] on button "Copy Meeting Link & Passcode" at bounding box center [467, 314] width 300 height 25
